Goal: Task Accomplishment & Management: Manage account settings

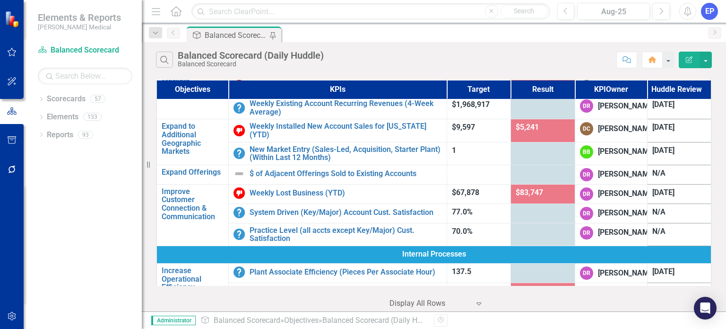
scroll to position [189, 0]
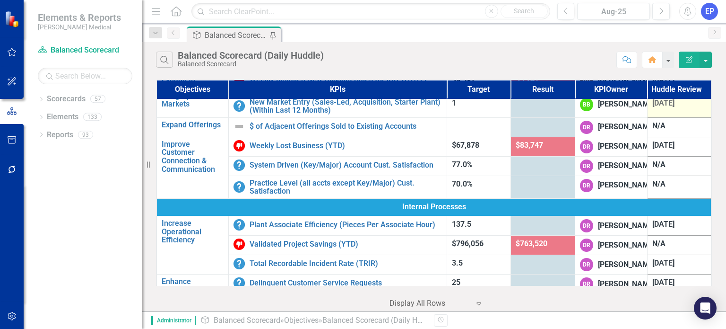
click at [663, 117] on td "[DATE]" at bounding box center [679, 106] width 64 height 23
click at [664, 107] on span "[DATE]" at bounding box center [663, 102] width 22 height 9
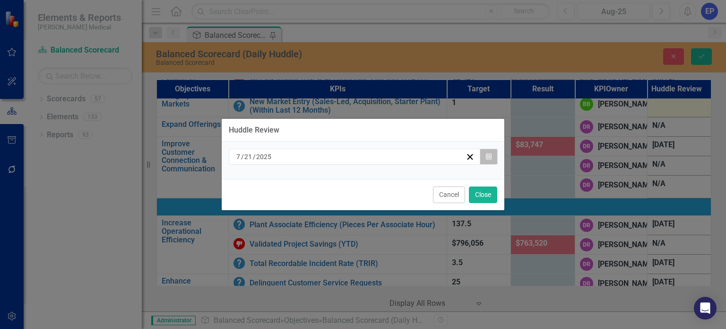
click at [484, 157] on button "Calendar" at bounding box center [489, 156] width 18 height 16
click at [400, 159] on div "[DATE]" at bounding box center [350, 156] width 231 height 9
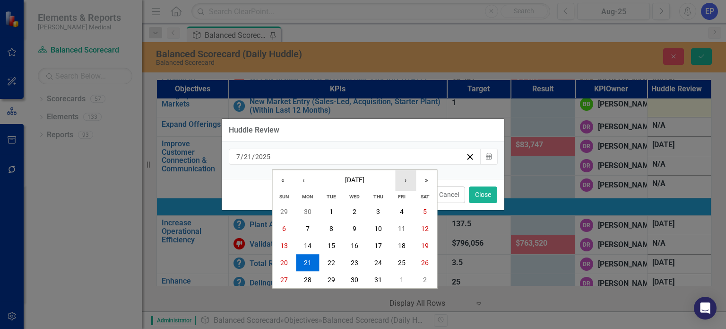
click at [406, 177] on button "›" at bounding box center [405, 180] width 21 height 21
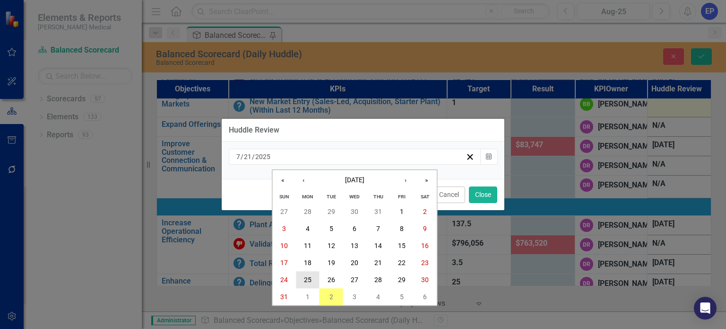
click at [314, 279] on button "25" at bounding box center [308, 279] width 24 height 17
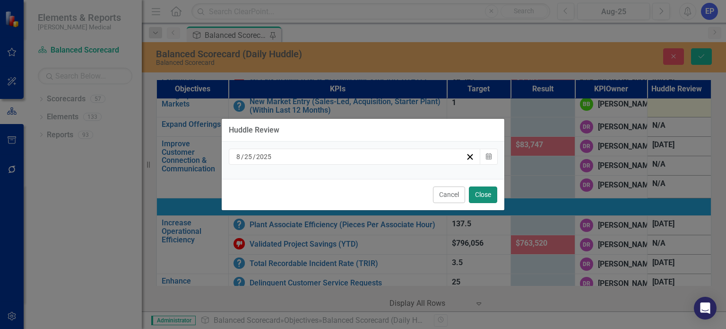
click at [472, 191] on button "Close" at bounding box center [483, 194] width 28 height 17
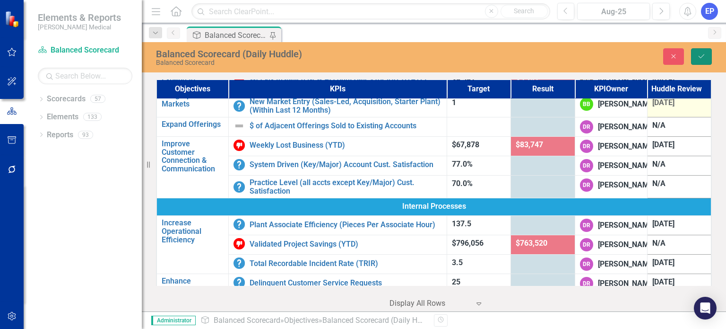
click at [704, 57] on icon "Save" at bounding box center [701, 56] width 9 height 7
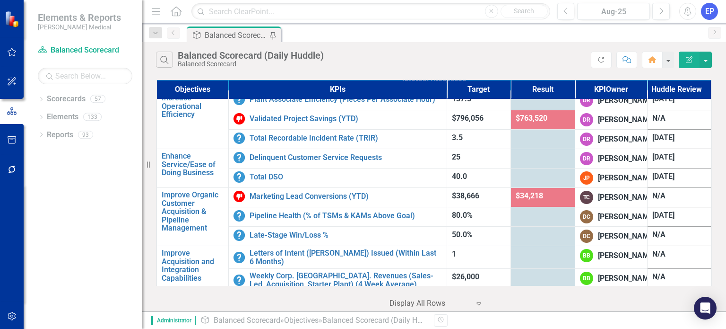
scroll to position [331, 0]
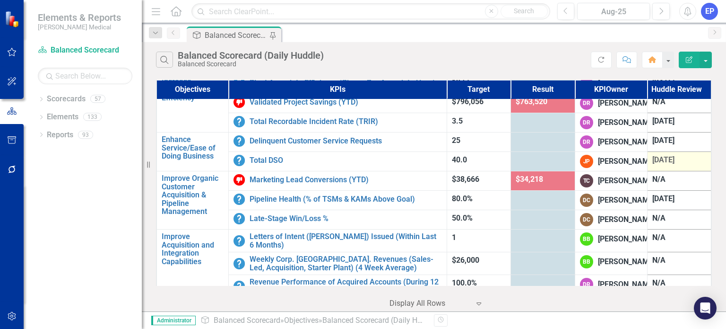
click at [652, 164] on span "[DATE]" at bounding box center [663, 159] width 22 height 9
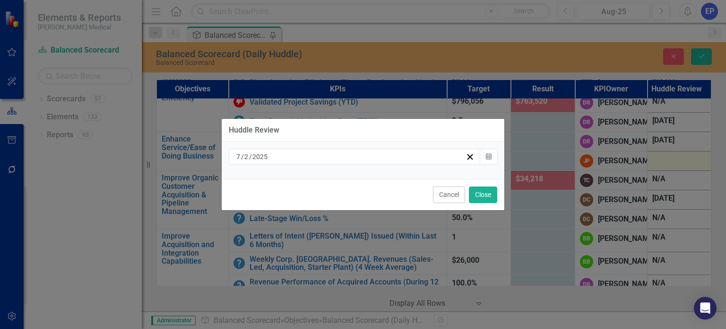
click at [337, 153] on div "[DATE]" at bounding box center [350, 156] width 231 height 9
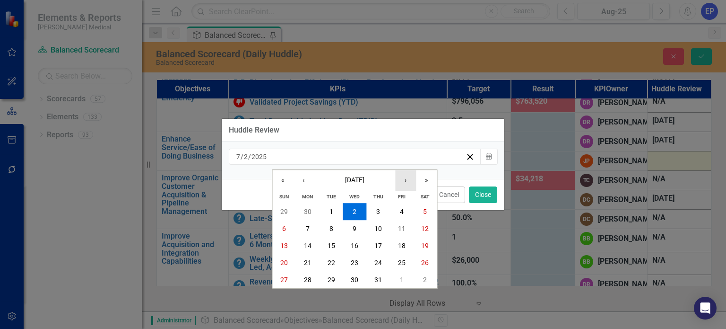
click at [403, 182] on button "›" at bounding box center [405, 180] width 21 height 21
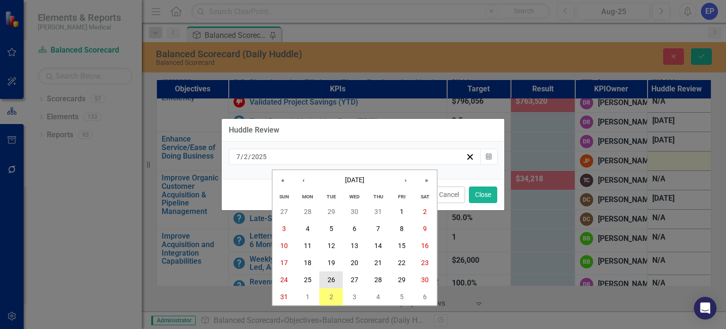
click at [337, 276] on button "26" at bounding box center [332, 279] width 24 height 17
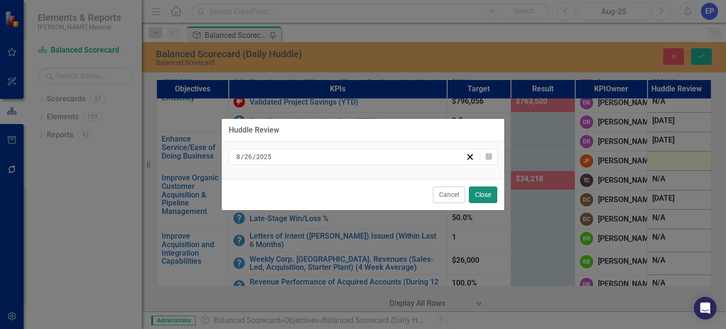
click at [473, 193] on button "Close" at bounding box center [483, 194] width 28 height 17
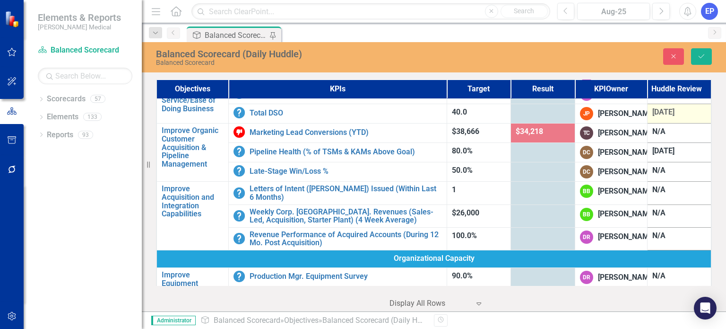
scroll to position [425, 0]
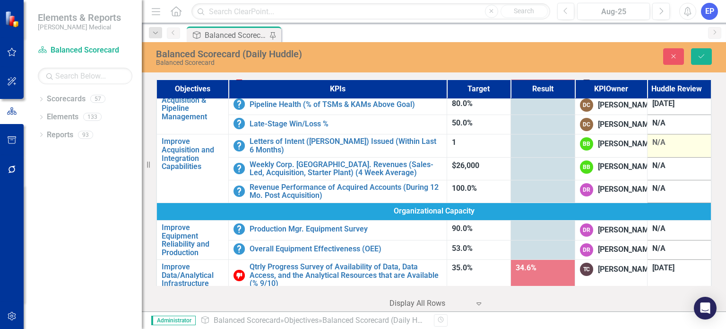
click at [652, 148] on div "N/A" at bounding box center [679, 142] width 54 height 11
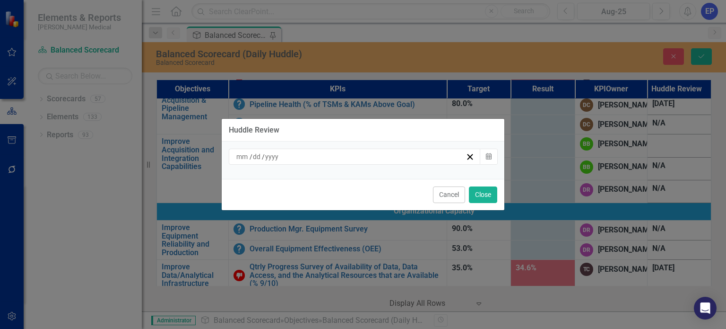
click at [295, 158] on div "/ /" at bounding box center [350, 156] width 231 height 9
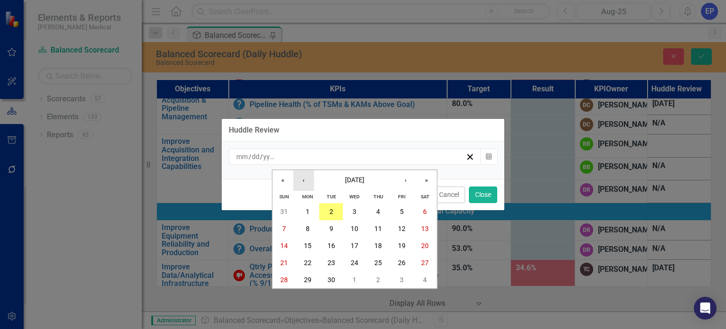
click at [306, 181] on button "‹" at bounding box center [303, 180] width 21 height 21
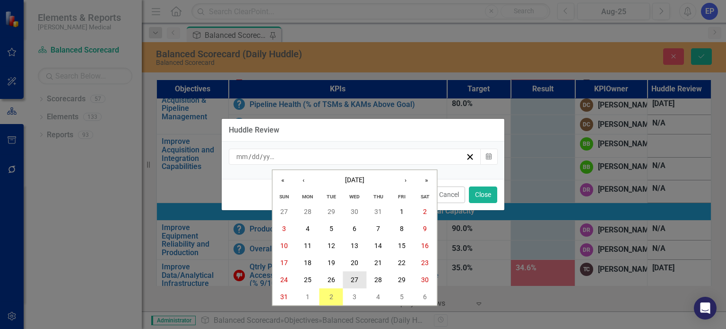
click at [344, 281] on button "27" at bounding box center [355, 279] width 24 height 17
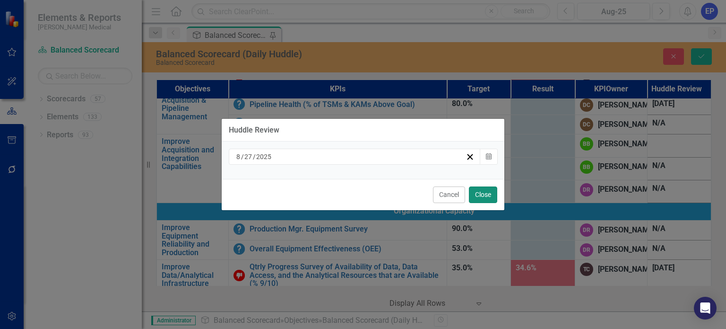
click at [475, 195] on button "Close" at bounding box center [483, 194] width 28 height 17
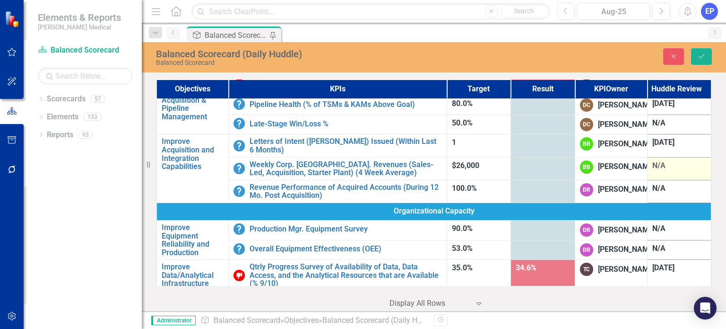
click at [654, 171] on div "N/A" at bounding box center [679, 165] width 54 height 11
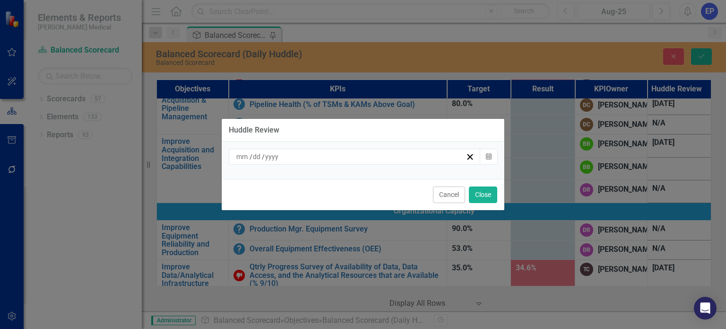
click at [285, 158] on div "/ /" at bounding box center [350, 156] width 231 height 9
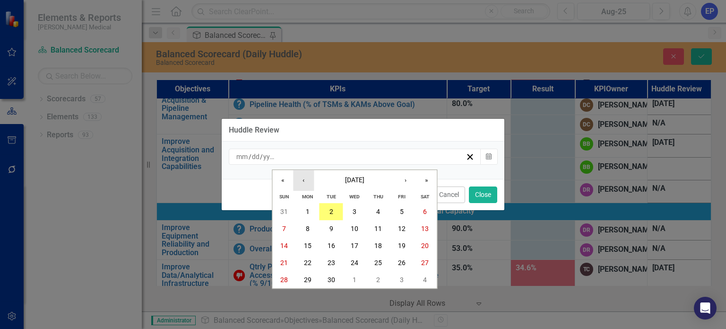
click at [306, 178] on button "‹" at bounding box center [303, 180] width 21 height 21
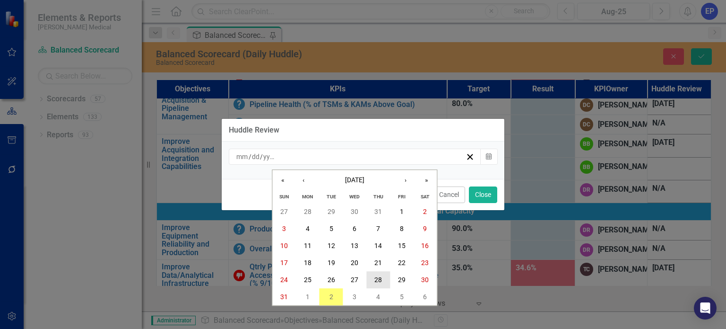
click at [375, 277] on abbr "28" at bounding box center [378, 280] width 8 height 8
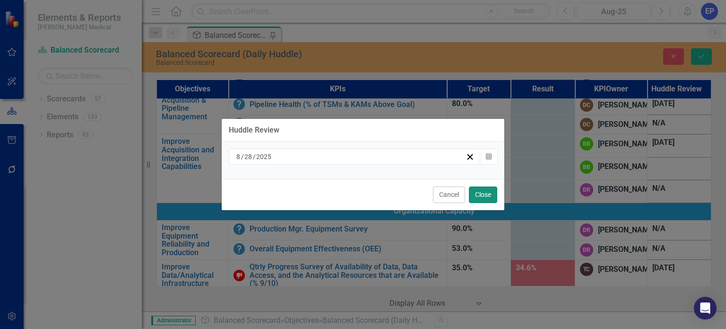
click at [475, 192] on button "Close" at bounding box center [483, 194] width 28 height 17
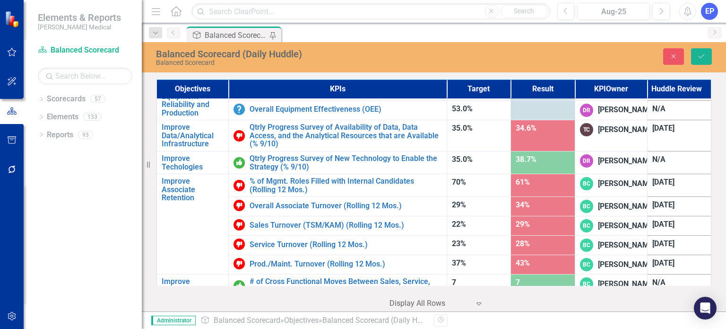
scroll to position [567, 0]
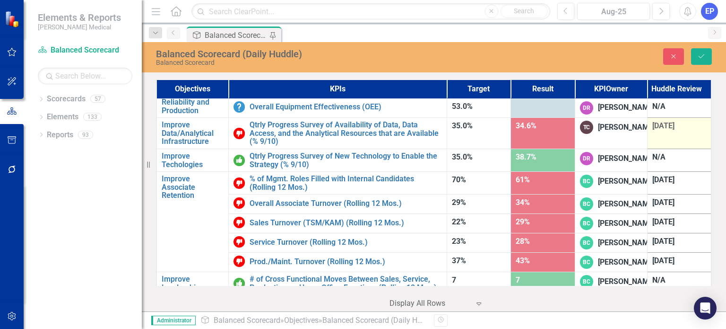
click at [658, 130] on span "[DATE]" at bounding box center [663, 125] width 22 height 9
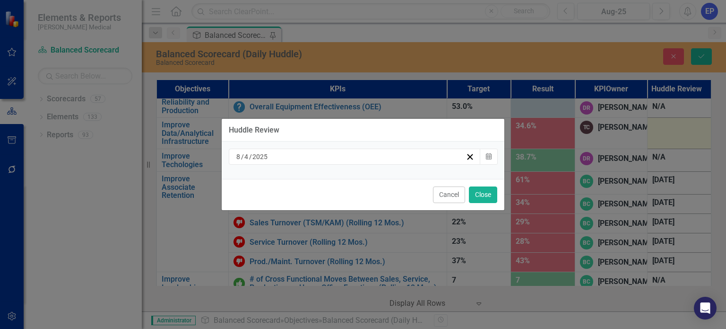
click at [424, 155] on div "[DATE]" at bounding box center [350, 156] width 231 height 9
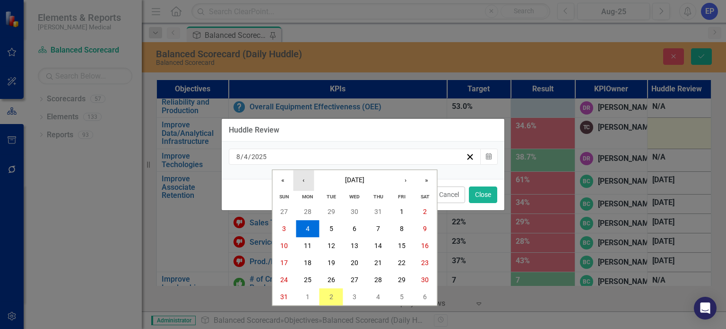
click at [302, 185] on button "‹" at bounding box center [303, 180] width 21 height 21
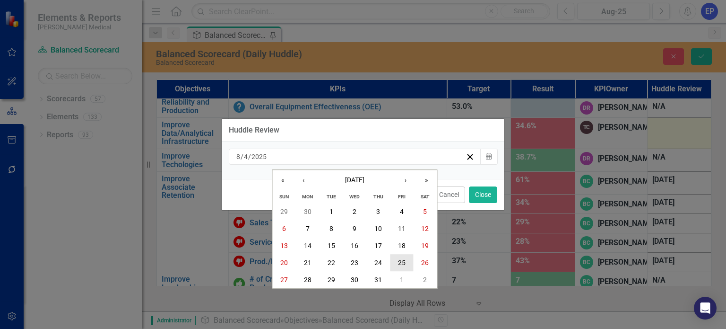
click at [399, 264] on abbr "25" at bounding box center [402, 263] width 8 height 8
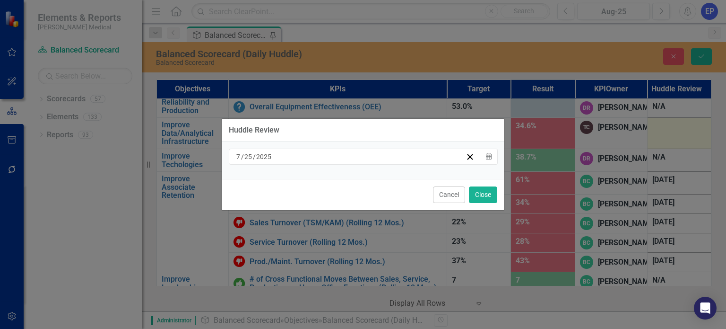
click at [455, 159] on div "[DATE]" at bounding box center [350, 156] width 231 height 9
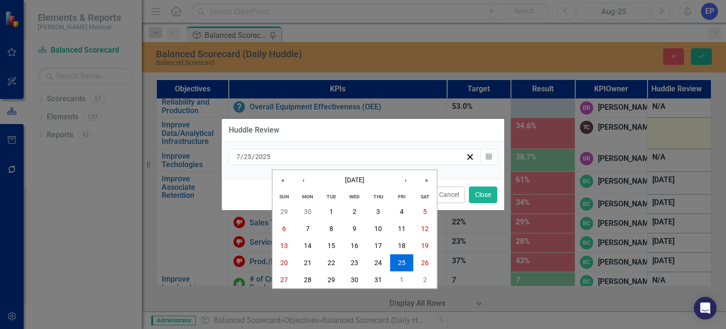
click at [455, 159] on div "[DATE] [DATE]" at bounding box center [350, 156] width 231 height 9
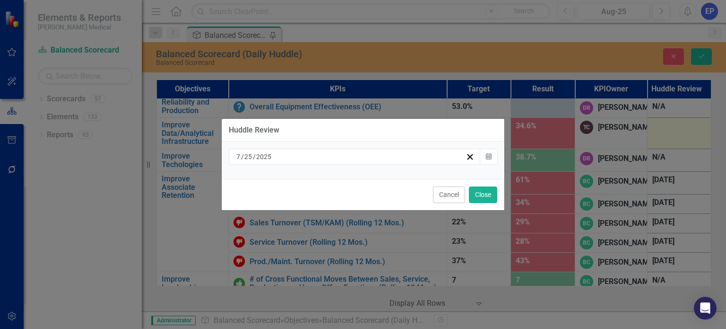
click at [406, 157] on div "[DATE]" at bounding box center [350, 156] width 231 height 9
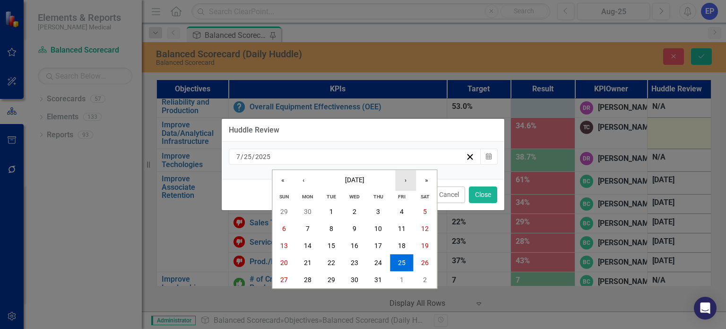
click at [408, 183] on button "›" at bounding box center [405, 180] width 21 height 21
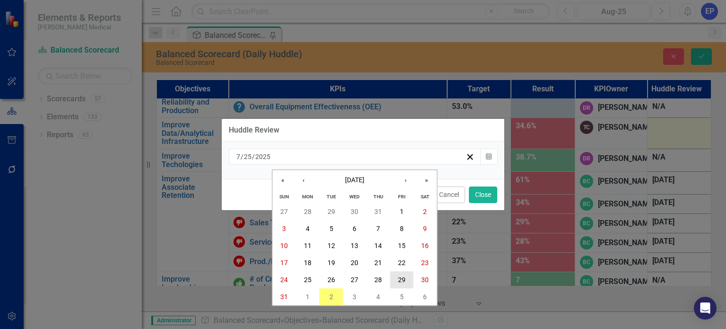
click at [403, 276] on abbr "29" at bounding box center [402, 280] width 8 height 8
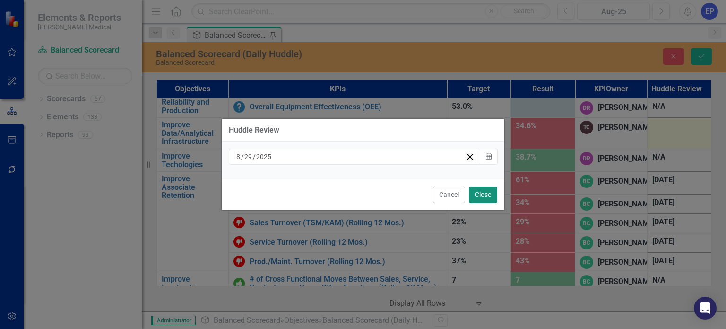
click at [478, 190] on button "Close" at bounding box center [483, 194] width 28 height 17
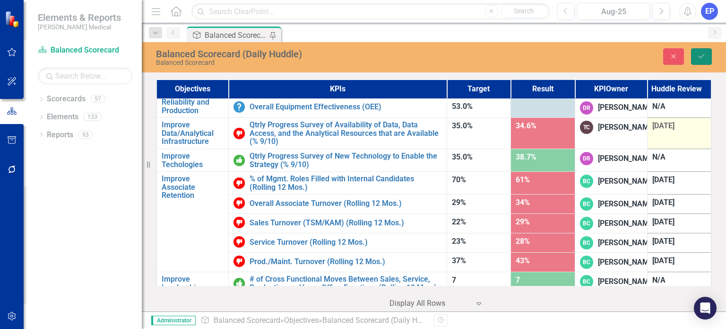
click at [702, 52] on button "Save" at bounding box center [701, 56] width 21 height 17
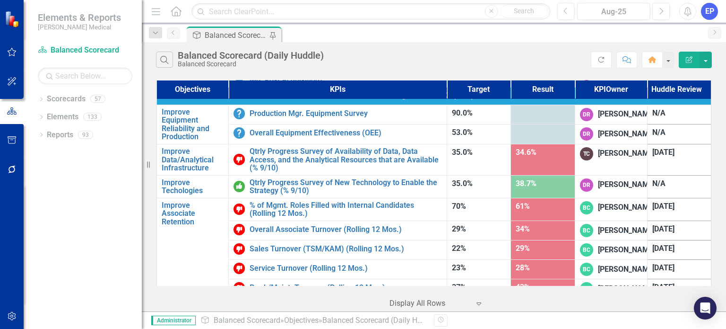
scroll to position [520, 0]
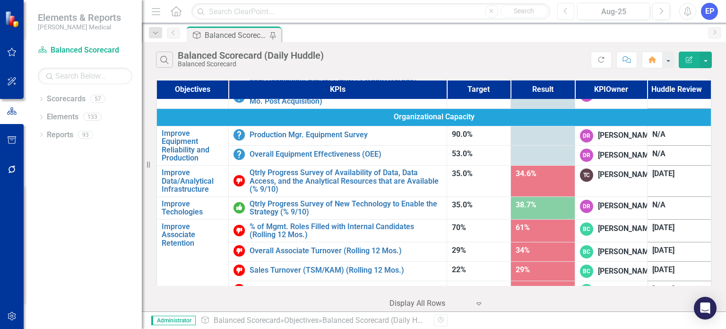
click at [562, 9] on button "Previous" at bounding box center [565, 11] width 17 height 17
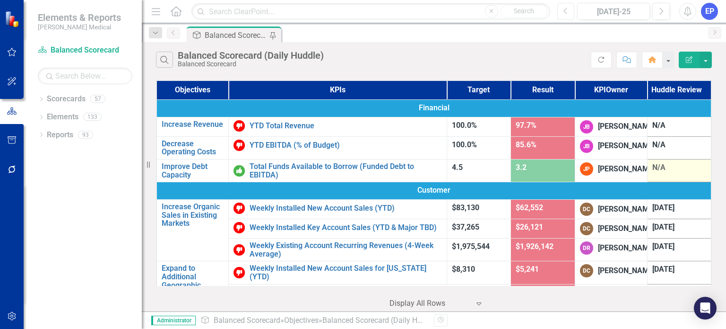
scroll to position [47, 0]
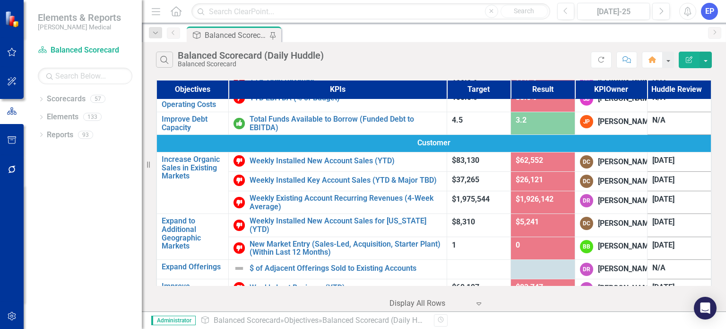
click at [526, 45] on div "Search Balanced Scorecard (Daily Huddle) Balanced Scorecard Refresh Comment Hom…" at bounding box center [434, 57] width 584 height 31
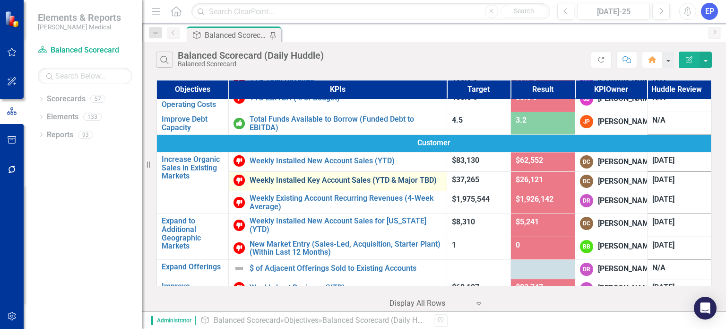
click at [352, 184] on link "Weekly Installed Key Account Sales (YTD & Major TBD)" at bounding box center [346, 180] width 192 height 9
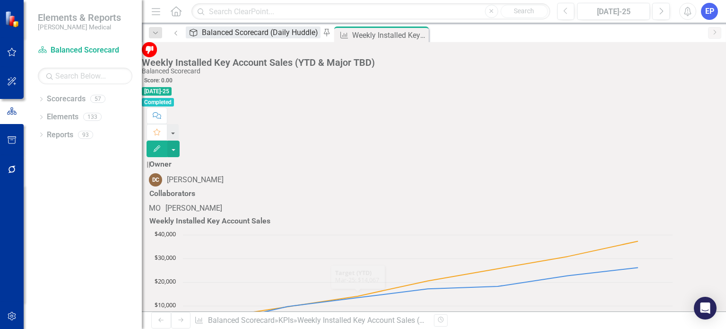
click at [242, 34] on div "Balanced Scorecard (Daily Huddle)" at bounding box center [261, 32] width 119 height 12
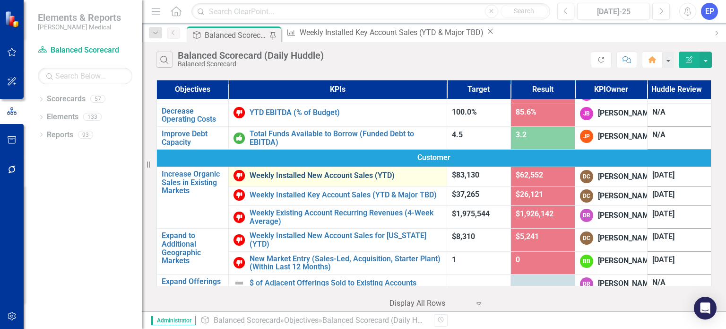
scroll to position [47, 0]
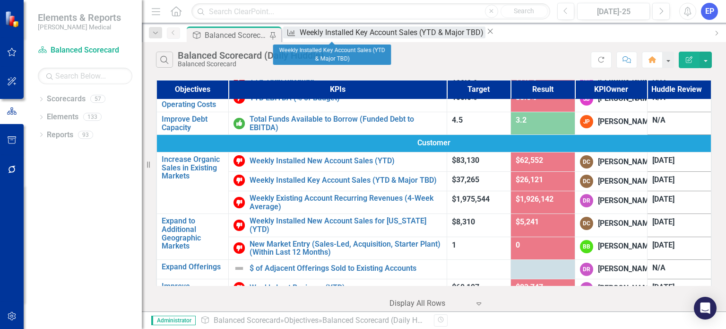
click at [344, 34] on div "Weekly Installed Key Account Sales (YTD & Major TBD)" at bounding box center [393, 32] width 186 height 12
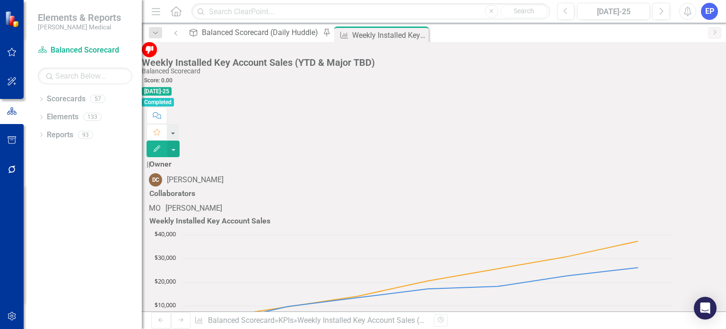
scroll to position [83, 0]
click at [245, 26] on div "Objective Balanced Scorecard (Daily Huddle) Pin" at bounding box center [259, 32] width 147 height 12
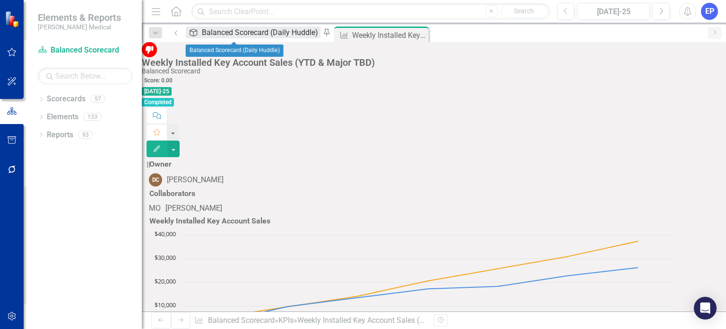
click at [244, 33] on div "Balanced Scorecard (Daily Huddle)" at bounding box center [261, 32] width 119 height 12
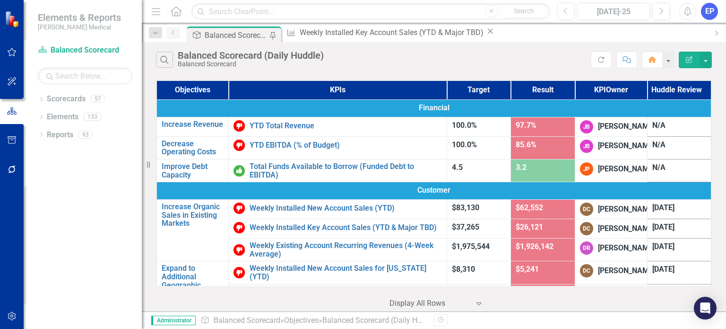
scroll to position [47, 0]
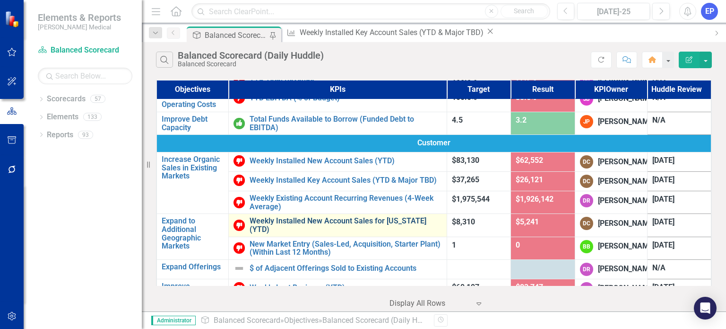
click at [295, 233] on link "Weekly Installed New Account Sales for [US_STATE] (YTD)" at bounding box center [346, 225] width 192 height 17
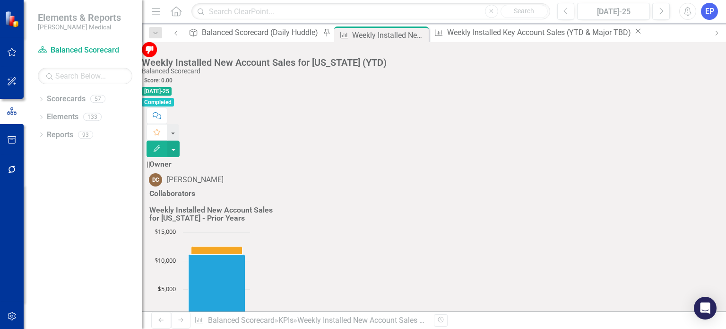
scroll to position [189, 0]
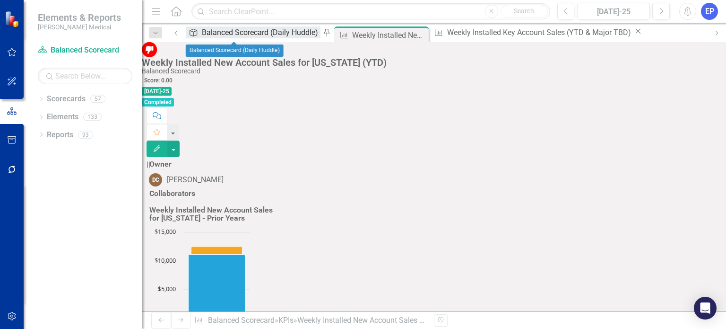
click at [232, 35] on div "Balanced Scorecard (Daily Huddle)" at bounding box center [261, 32] width 119 height 12
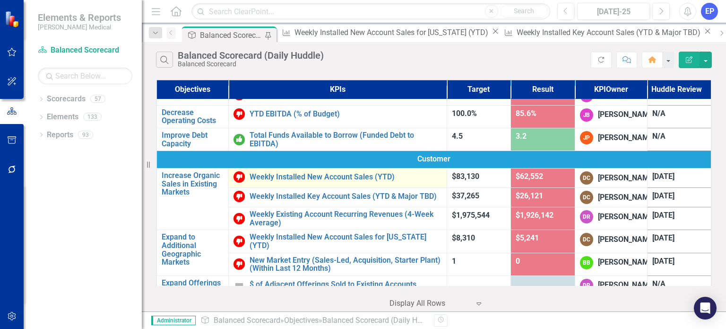
scroll to position [47, 0]
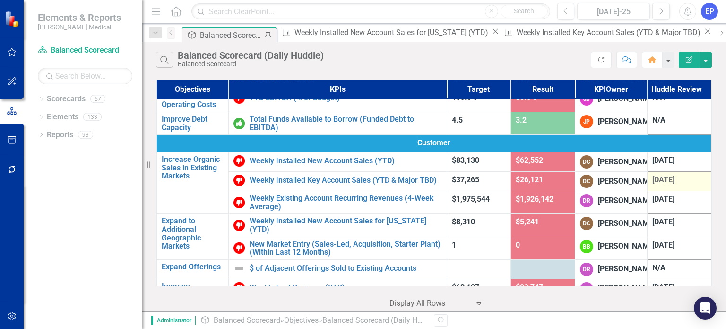
click at [654, 184] on span "[DATE]" at bounding box center [663, 179] width 22 height 9
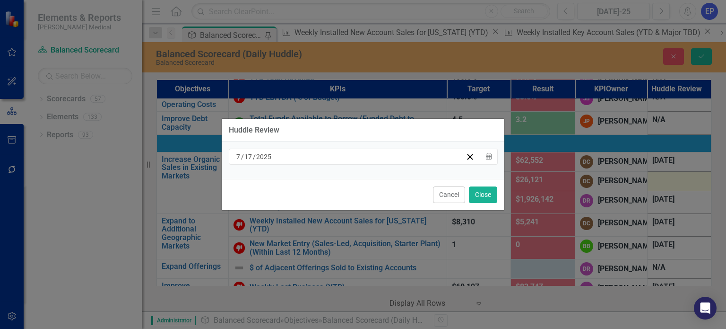
click at [369, 158] on div "[DATE]" at bounding box center [350, 156] width 231 height 9
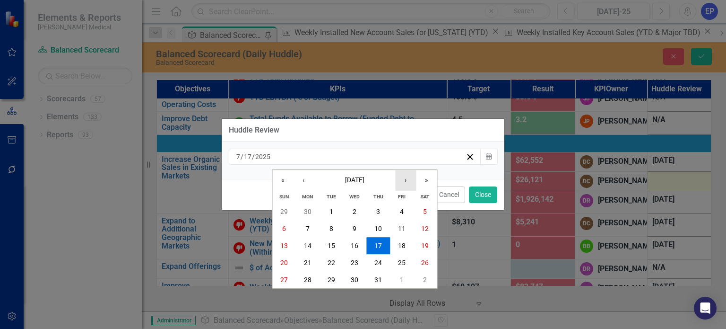
click at [405, 180] on button "›" at bounding box center [405, 180] width 21 height 21
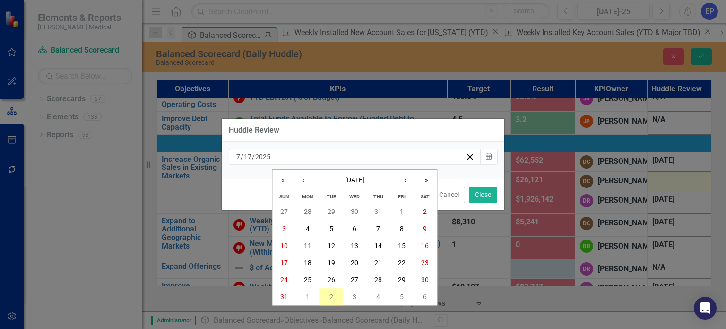
click at [331, 290] on button "2" at bounding box center [332, 296] width 24 height 17
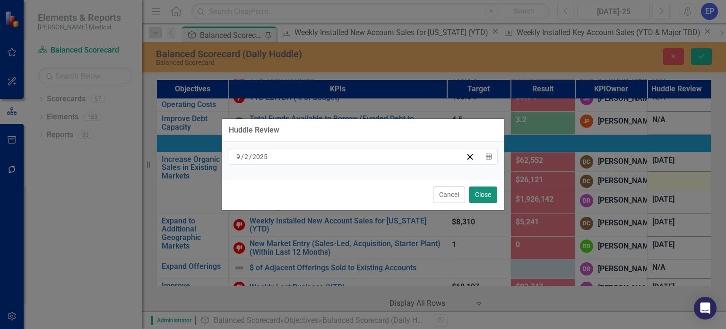
click at [488, 194] on button "Close" at bounding box center [483, 194] width 28 height 17
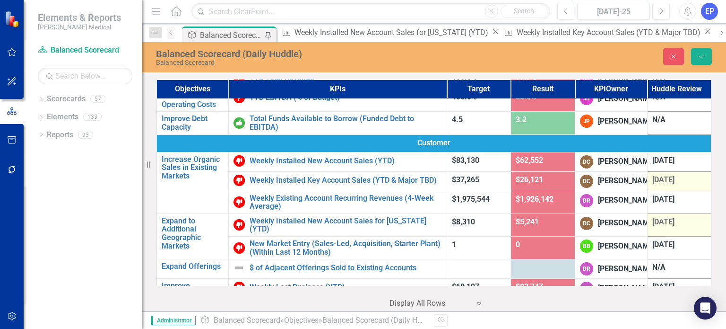
click at [674, 227] on div "[DATE]" at bounding box center [679, 222] width 54 height 11
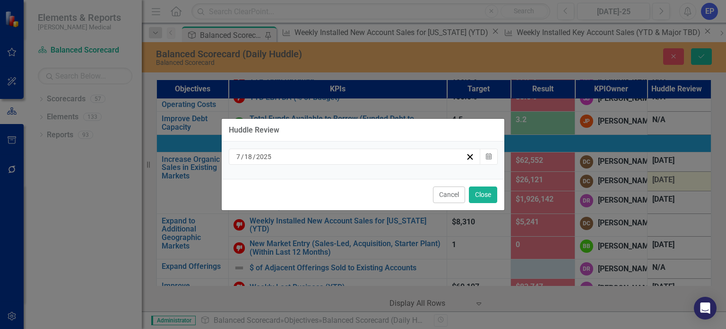
click at [427, 152] on div "[DATE]" at bounding box center [350, 156] width 231 height 9
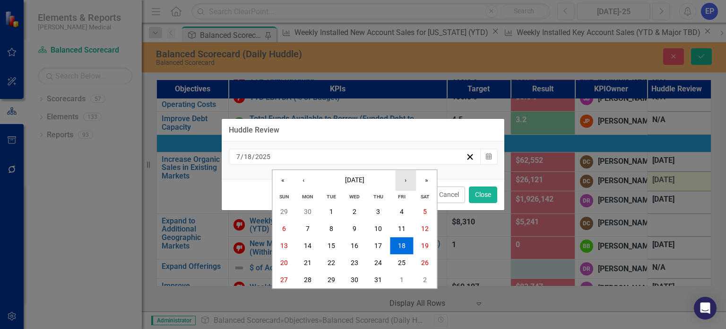
click at [407, 181] on button "›" at bounding box center [405, 180] width 21 height 21
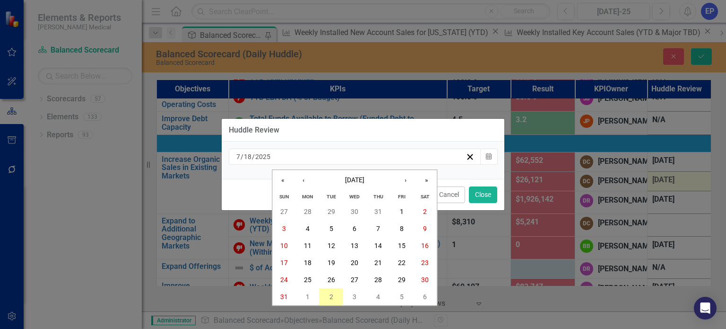
click at [333, 292] on button "2" at bounding box center [332, 296] width 24 height 17
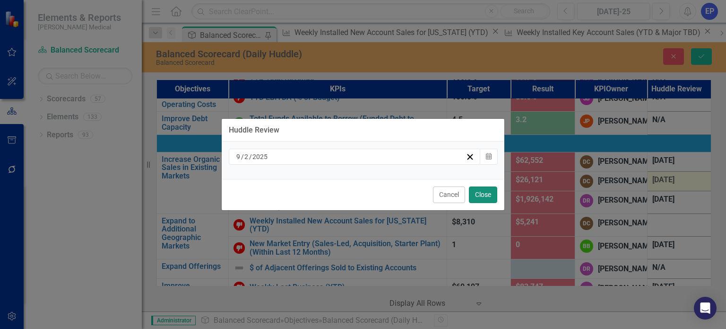
click at [486, 191] on button "Close" at bounding box center [483, 194] width 28 height 17
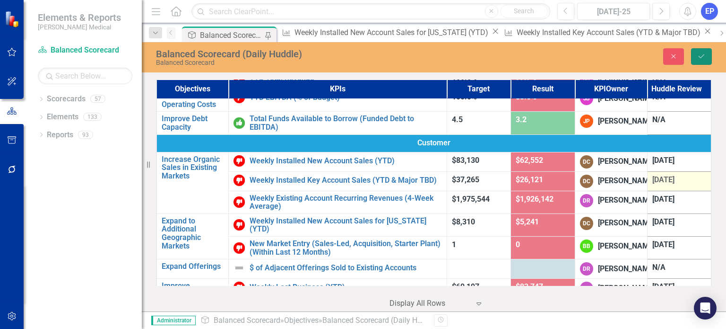
click at [700, 54] on icon "Save" at bounding box center [701, 56] width 9 height 7
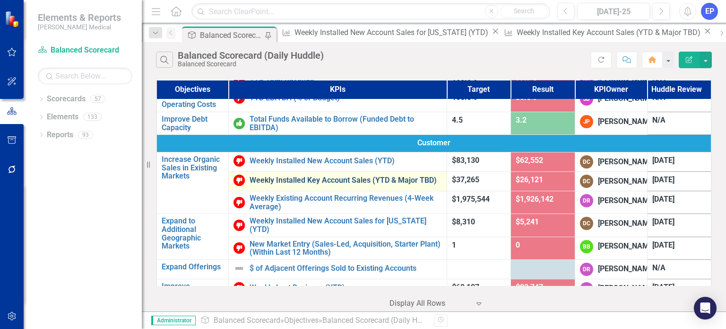
click at [334, 184] on link "Weekly Installed Key Account Sales (YTD & Major TBD)" at bounding box center [346, 180] width 192 height 9
